Goal: Task Accomplishment & Management: Use online tool/utility

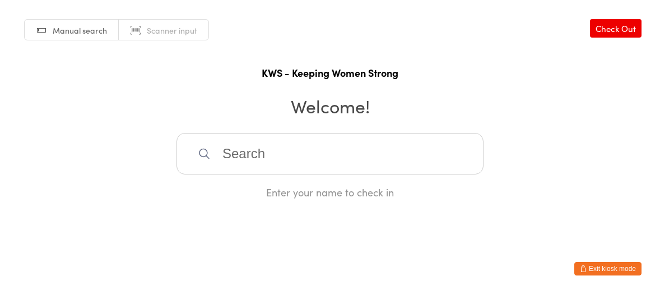
click at [277, 160] on input "search" at bounding box center [329, 153] width 307 height 41
type input "d"
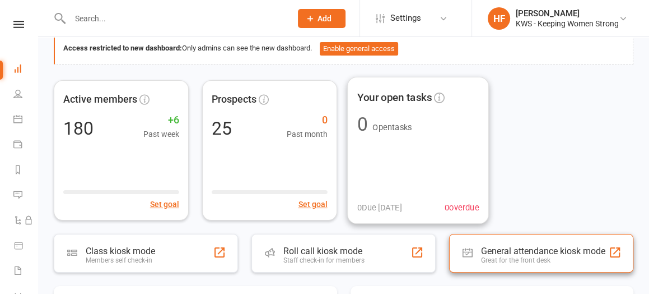
scroll to position [70, 0]
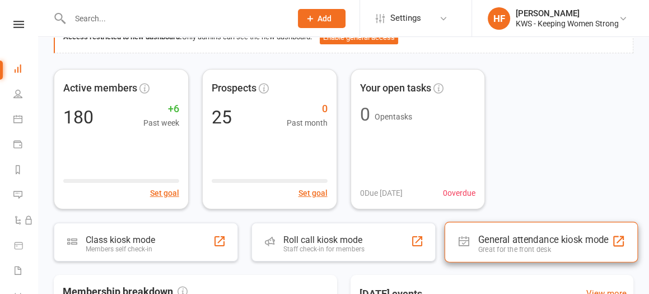
click at [502, 241] on div "General attendance kiosk mode" at bounding box center [543, 239] width 131 height 11
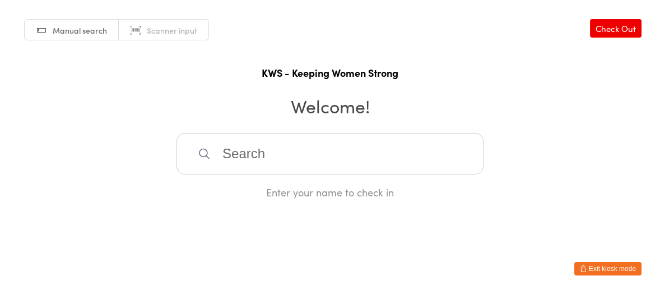
click at [238, 152] on input "search" at bounding box center [329, 153] width 307 height 41
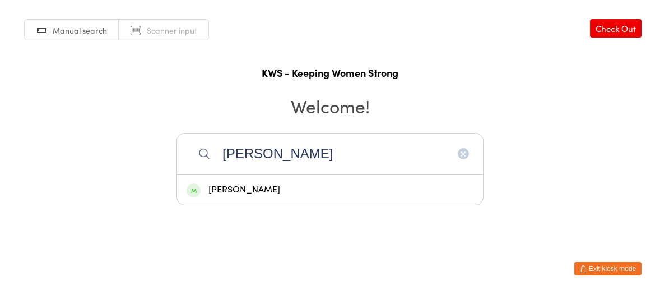
type input "[PERSON_NAME]"
click at [247, 188] on div "[PERSON_NAME]" at bounding box center [330, 189] width 287 height 15
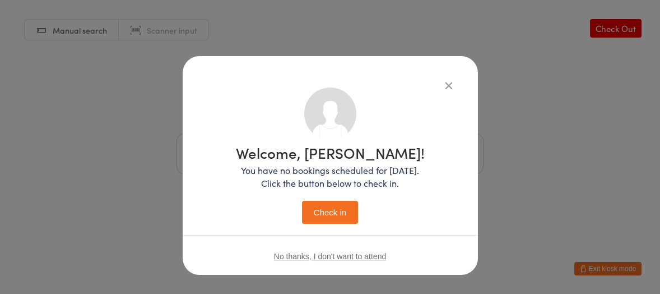
click at [334, 205] on button "Check in" at bounding box center [330, 212] width 56 height 23
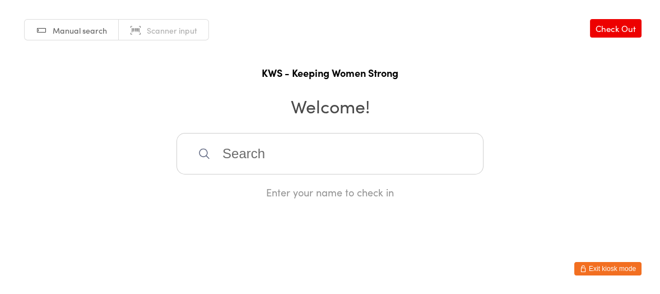
click at [273, 134] on input "search" at bounding box center [329, 153] width 307 height 41
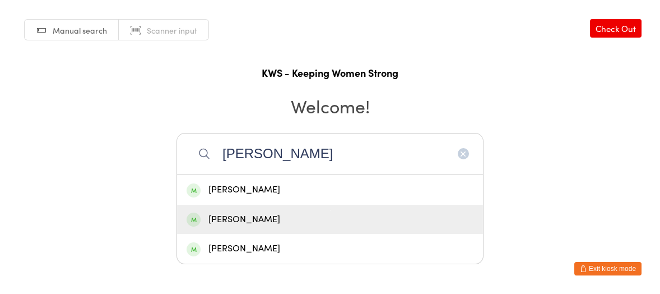
type input "[PERSON_NAME]"
click at [243, 213] on div "[PERSON_NAME]" at bounding box center [330, 219] width 287 height 15
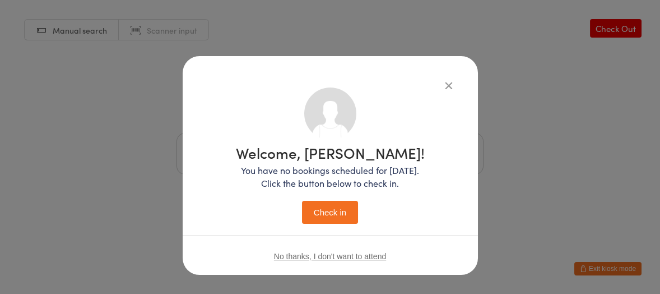
click at [322, 202] on button "Check in" at bounding box center [330, 212] width 56 height 23
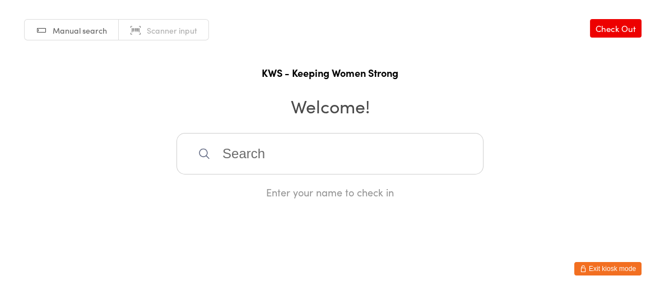
click at [224, 155] on input "search" at bounding box center [329, 153] width 307 height 41
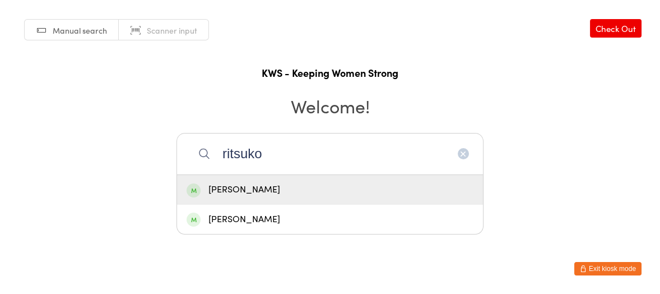
type input "ritsuko"
click at [241, 189] on div "[PERSON_NAME]" at bounding box center [330, 189] width 287 height 15
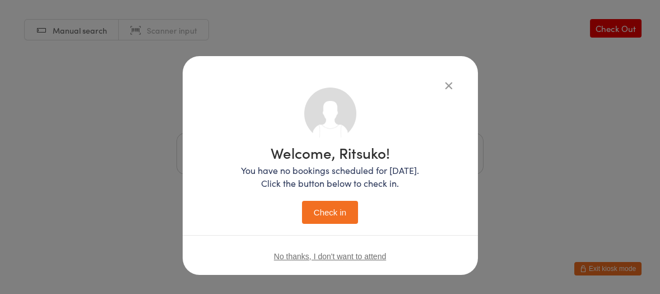
click at [323, 212] on button "Check in" at bounding box center [330, 212] width 56 height 23
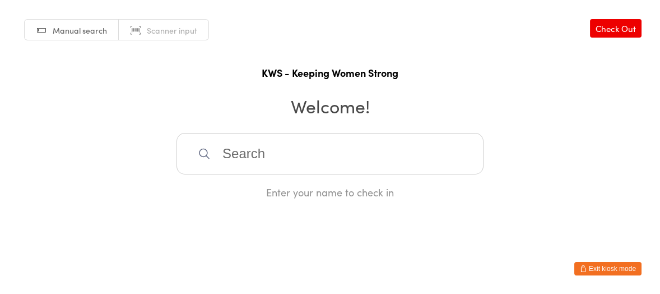
click at [235, 157] on input "search" at bounding box center [329, 153] width 307 height 41
type input "glory"
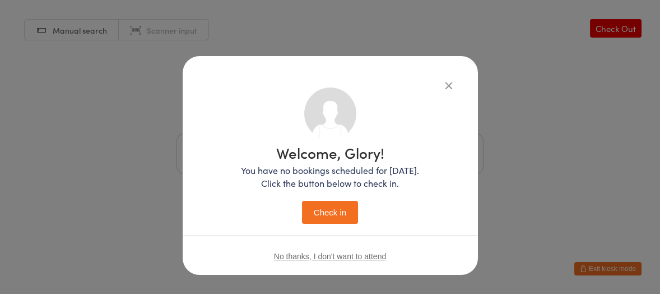
click at [302, 201] on button "Check in" at bounding box center [330, 212] width 56 height 23
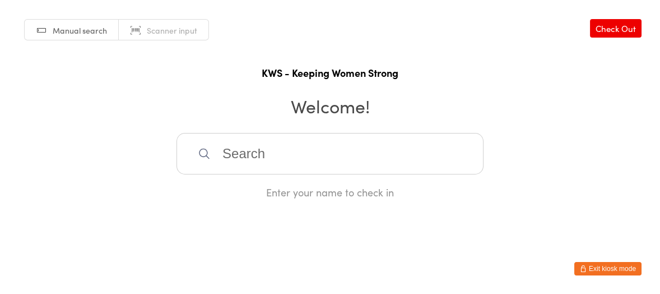
click at [243, 146] on input "search" at bounding box center [329, 153] width 307 height 41
type input "bri"
click at [234, 194] on div "[PERSON_NAME]" at bounding box center [330, 189] width 287 height 15
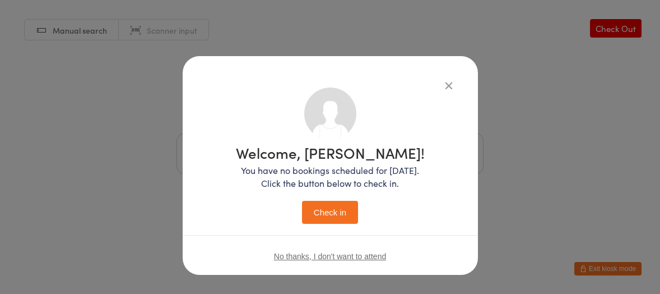
click at [323, 212] on button "Check in" at bounding box center [330, 212] width 56 height 23
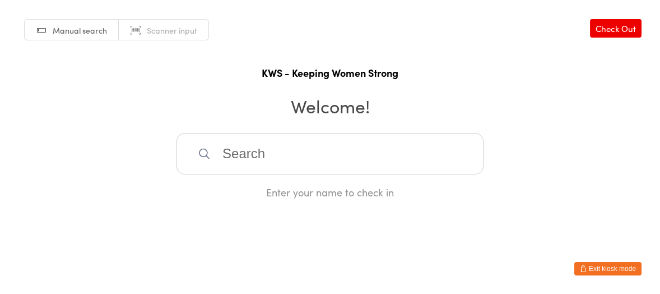
click at [268, 146] on input "search" at bounding box center [329, 153] width 307 height 41
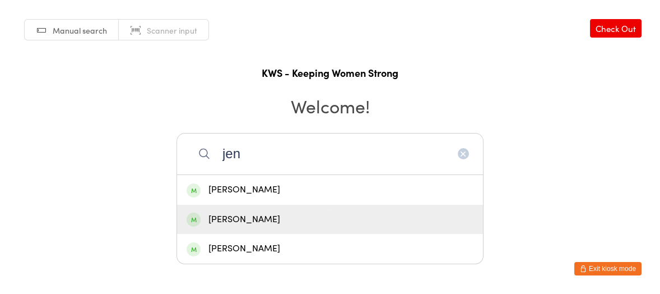
type input "jen"
click at [225, 215] on div "[PERSON_NAME]" at bounding box center [330, 219] width 287 height 15
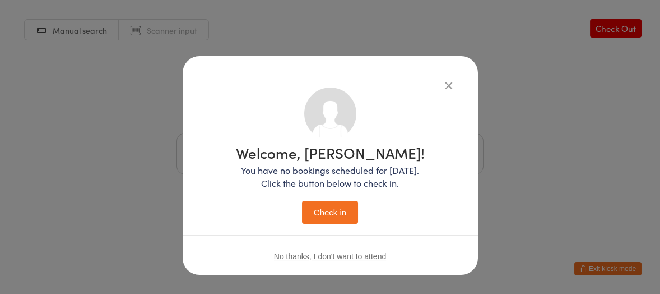
click at [314, 216] on button "Check in" at bounding box center [330, 212] width 56 height 23
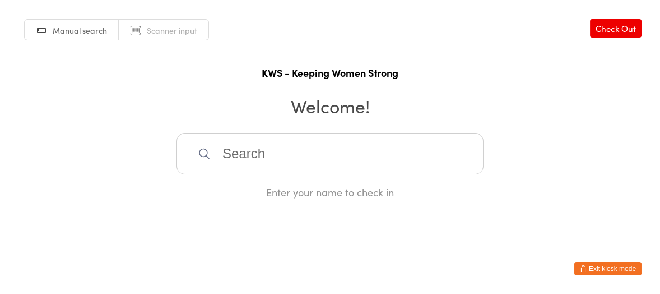
click at [254, 159] on input "search" at bounding box center [329, 153] width 307 height 41
type input "gw"
click at [247, 188] on div "[PERSON_NAME]" at bounding box center [330, 189] width 287 height 15
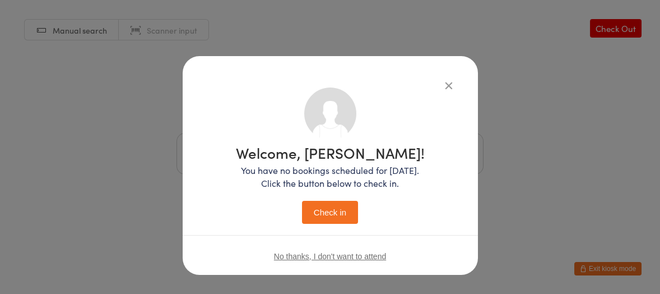
click at [332, 213] on button "Check in" at bounding box center [330, 212] width 56 height 23
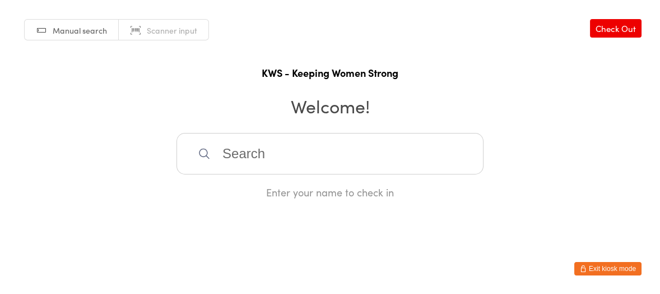
click at [254, 159] on input "search" at bounding box center [329, 153] width 307 height 41
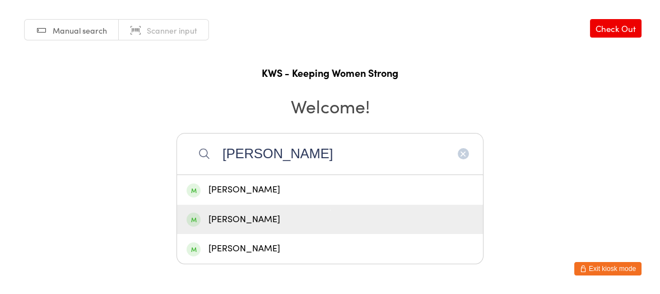
type input "[PERSON_NAME]"
click at [236, 210] on div "[PERSON_NAME]" at bounding box center [330, 219] width 306 height 30
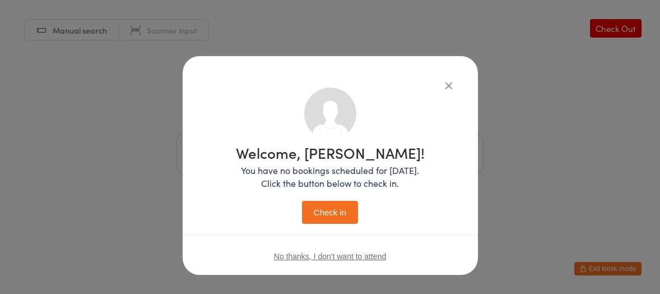
click at [323, 202] on button "Check in" at bounding box center [330, 212] width 56 height 23
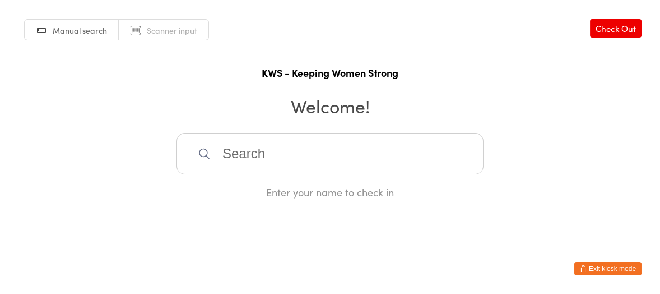
click at [286, 153] on input "search" at bounding box center [329, 153] width 307 height 41
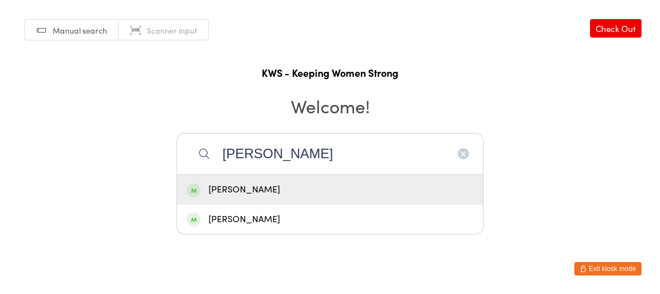
type input "[PERSON_NAME]"
click at [262, 192] on div "[PERSON_NAME]" at bounding box center [330, 189] width 287 height 15
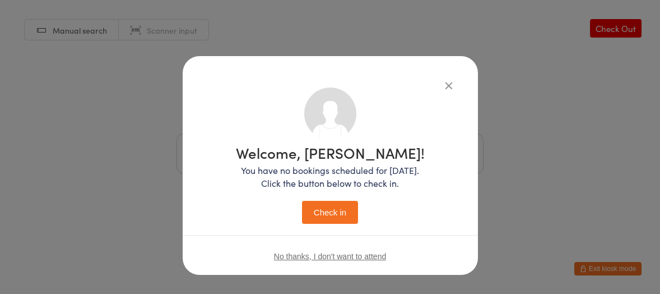
click at [306, 209] on button "Check in" at bounding box center [330, 212] width 56 height 23
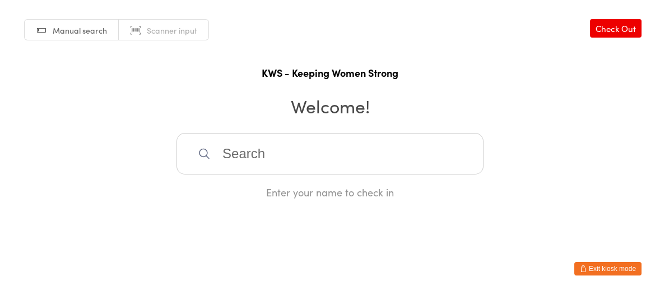
drag, startPoint x: 238, startPoint y: 160, endPoint x: 244, endPoint y: 147, distance: 14.8
click at [239, 156] on input "search" at bounding box center [329, 153] width 307 height 41
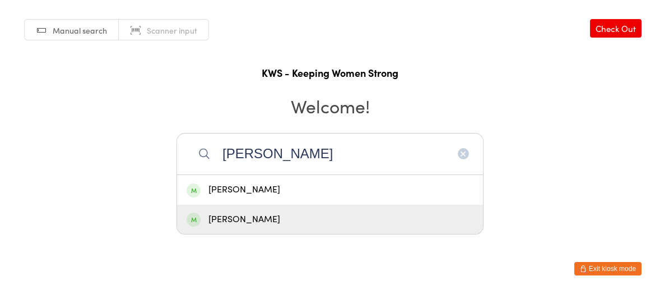
type input "[PERSON_NAME]"
click at [240, 216] on div "[PERSON_NAME]" at bounding box center [330, 219] width 287 height 15
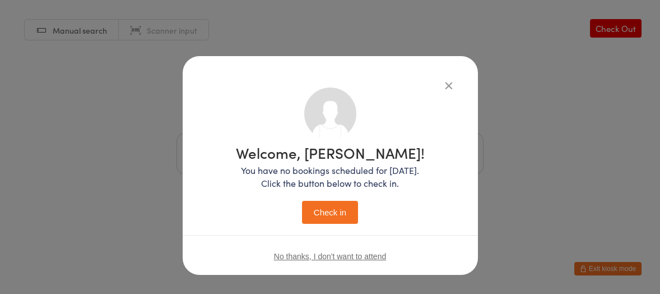
click at [333, 216] on button "Check in" at bounding box center [330, 212] width 56 height 23
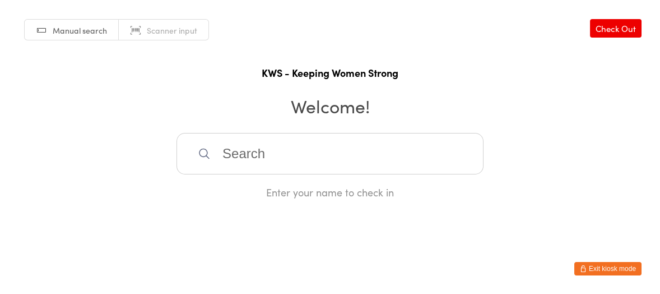
click at [219, 153] on input "search" at bounding box center [329, 153] width 307 height 41
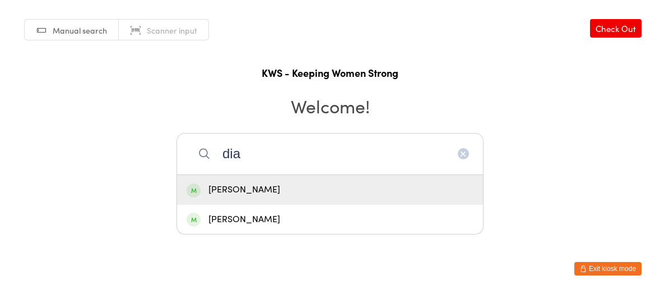
type input "dia"
click at [260, 188] on div "[PERSON_NAME]" at bounding box center [330, 189] width 287 height 15
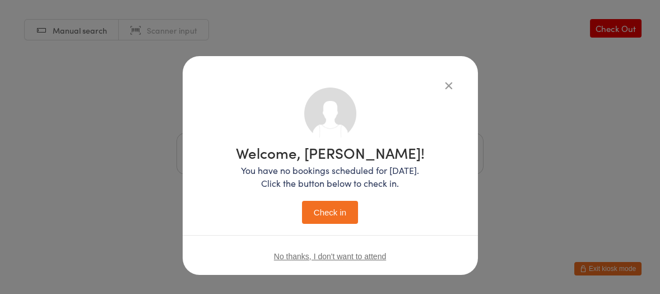
click at [311, 209] on button "Check in" at bounding box center [330, 212] width 56 height 23
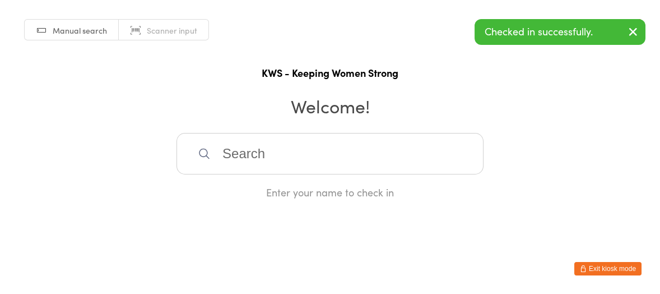
click at [229, 151] on input "search" at bounding box center [329, 153] width 307 height 41
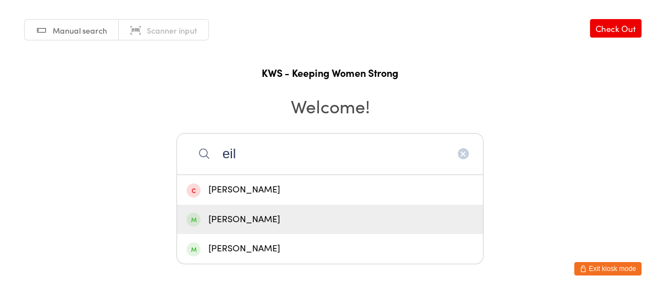
type input "eil"
click at [241, 220] on div "[PERSON_NAME]" at bounding box center [330, 219] width 287 height 15
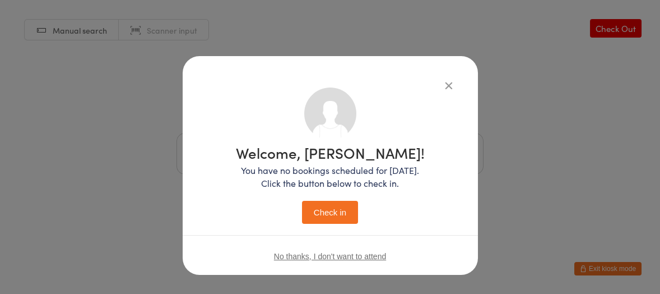
click at [321, 215] on button "Check in" at bounding box center [330, 212] width 56 height 23
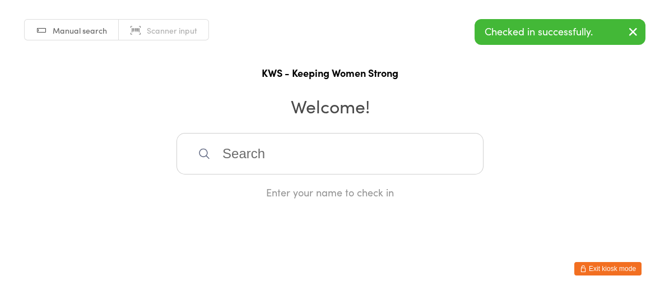
click at [237, 146] on input "search" at bounding box center [329, 153] width 307 height 41
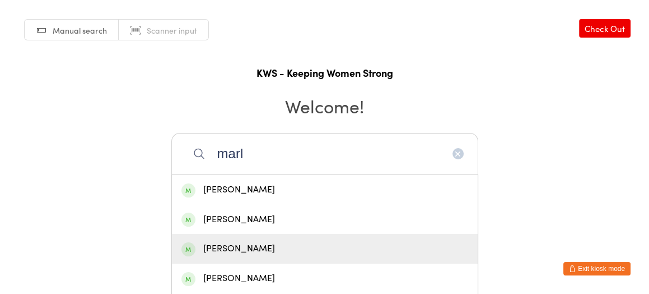
type input "marl"
click at [262, 245] on div "[PERSON_NAME]" at bounding box center [324, 248] width 287 height 15
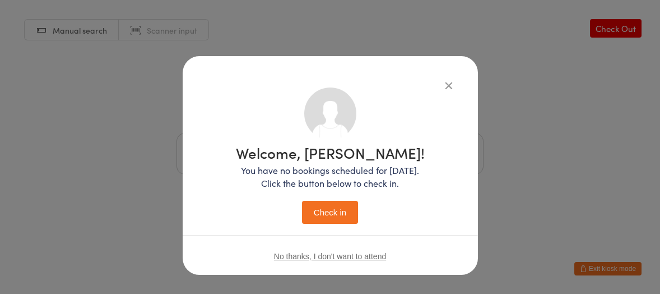
click at [302, 204] on button "Check in" at bounding box center [330, 212] width 56 height 23
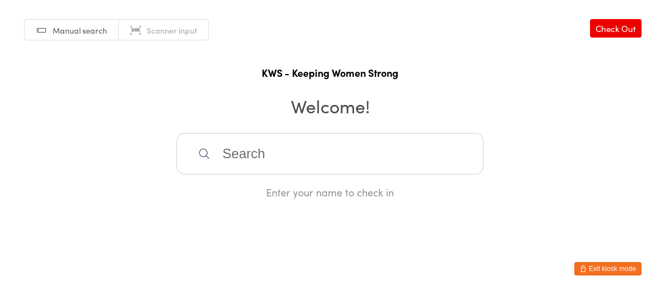
click at [227, 154] on input "search" at bounding box center [329, 153] width 307 height 41
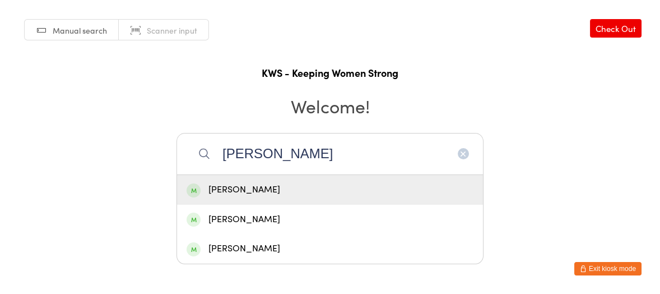
type input "[PERSON_NAME]"
click at [231, 188] on div "[PERSON_NAME]" at bounding box center [330, 189] width 287 height 15
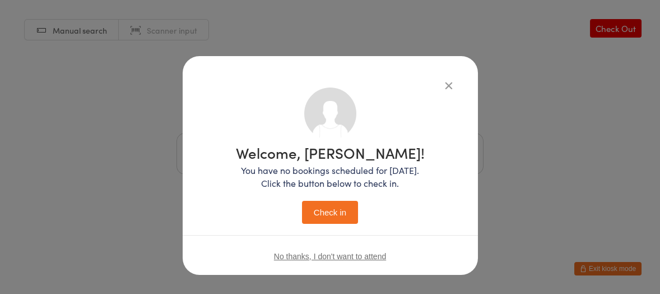
click at [323, 210] on button "Check in" at bounding box center [330, 212] width 56 height 23
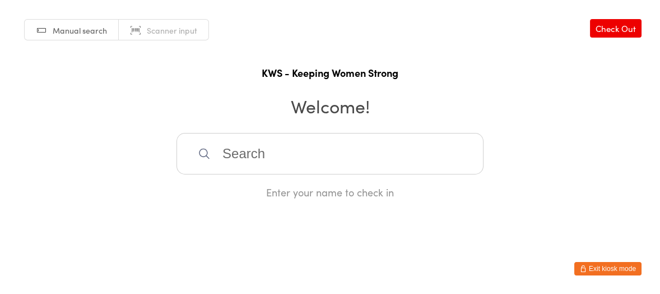
click at [240, 142] on input "search" at bounding box center [329, 153] width 307 height 41
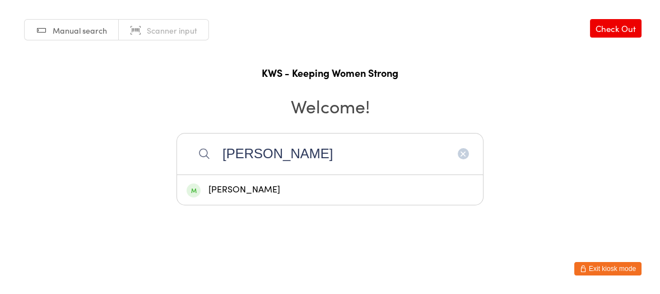
type input "[PERSON_NAME]"
click at [236, 190] on div "[PERSON_NAME]" at bounding box center [330, 189] width 287 height 15
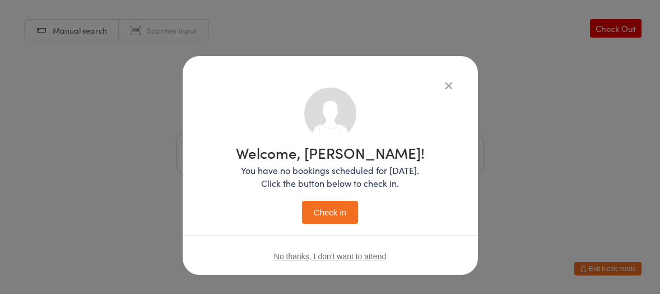
click at [328, 219] on button "Check in" at bounding box center [330, 212] width 56 height 23
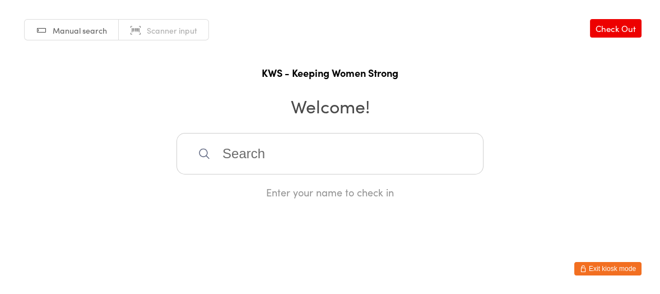
click at [233, 141] on input "search" at bounding box center [329, 153] width 307 height 41
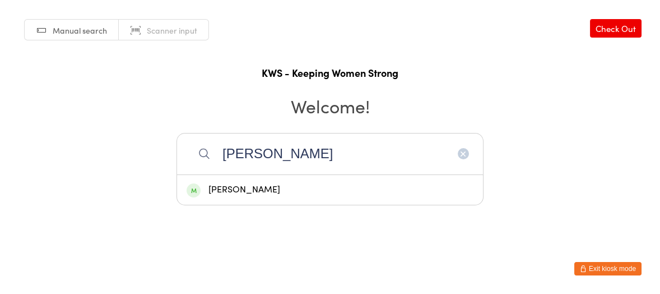
type input "[PERSON_NAME]"
click at [255, 189] on div "[PERSON_NAME]" at bounding box center [330, 189] width 287 height 15
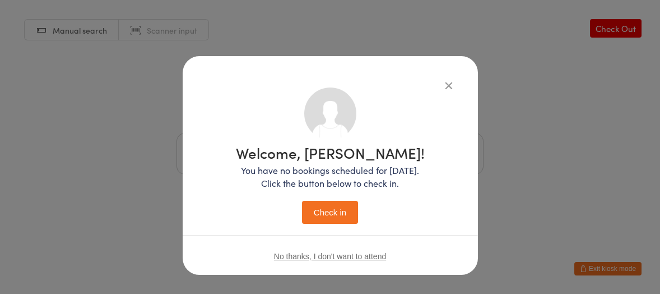
click at [336, 207] on button "Check in" at bounding box center [330, 212] width 56 height 23
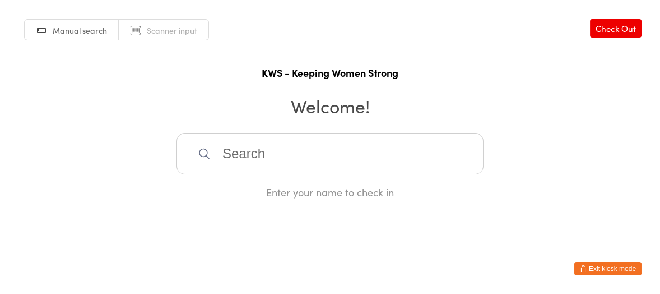
click at [241, 137] on input "search" at bounding box center [329, 153] width 307 height 41
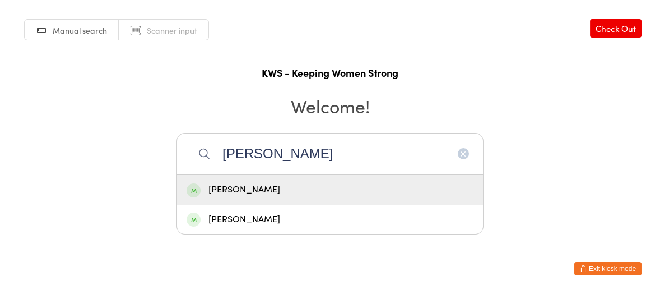
type input "[PERSON_NAME]"
click at [227, 191] on div "[PERSON_NAME]" at bounding box center [330, 189] width 287 height 15
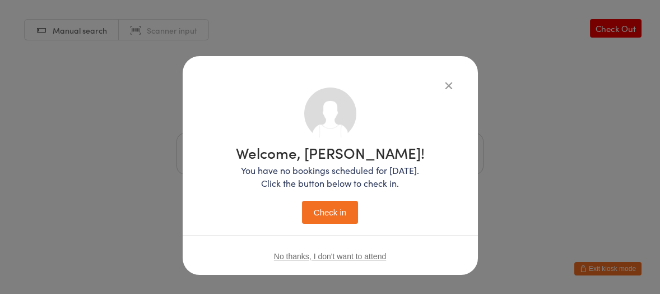
click at [327, 216] on button "Check in" at bounding box center [330, 212] width 56 height 23
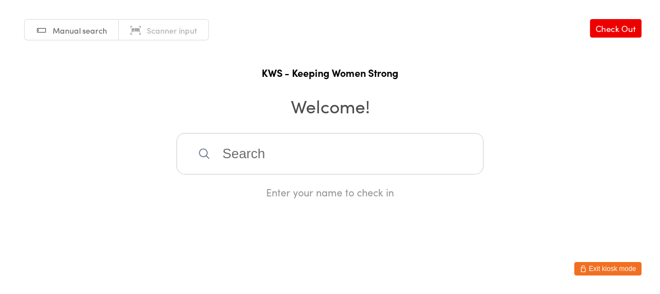
click at [287, 152] on input "search" at bounding box center [329, 153] width 307 height 41
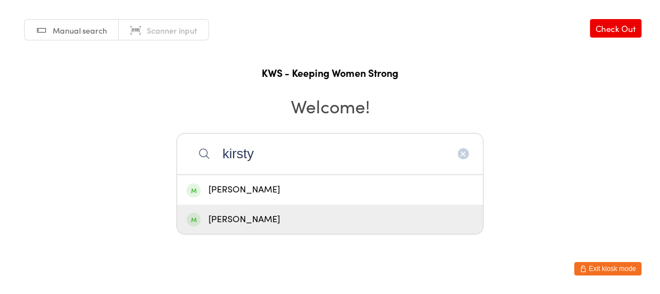
type input "kirsty"
click at [250, 215] on div "[PERSON_NAME]" at bounding box center [330, 219] width 287 height 15
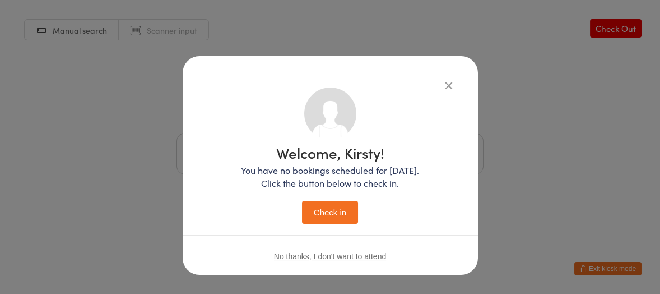
click at [337, 215] on button "Check in" at bounding box center [330, 212] width 56 height 23
